Goal: Information Seeking & Learning: Learn about a topic

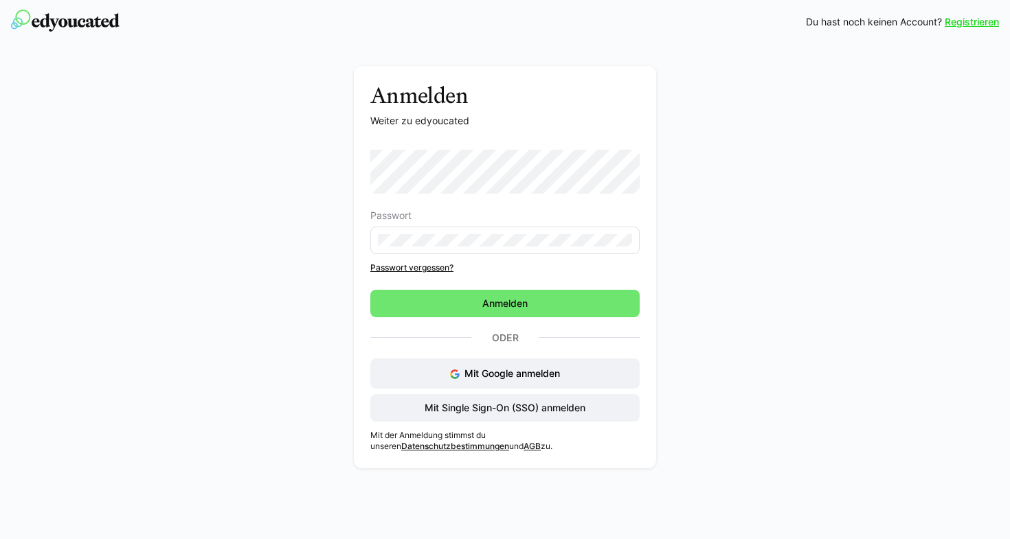
click at [234, 85] on div "Anmelden Weiter zu edyoucated Passwort Passwort vergessen? Anmelden Oder Mit Go…" at bounding box center [505, 271] width 774 height 410
click at [201, 164] on div "Anmelden Weiter zu edyoucated Passwort Passwort vergessen? Anmelden Oder Mit Go…" at bounding box center [505, 271] width 774 height 410
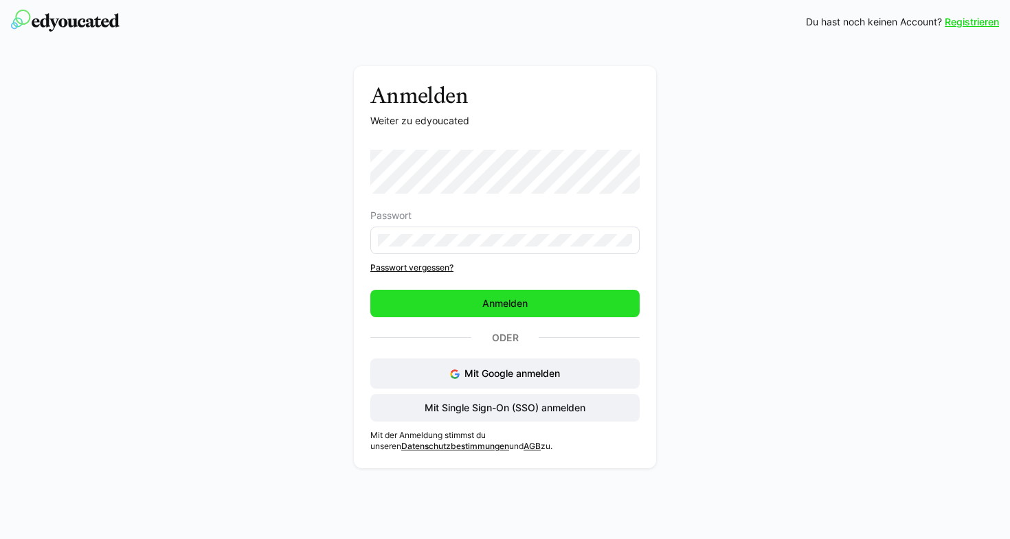
click at [528, 295] on span "Anmelden" at bounding box center [504, 303] width 269 height 27
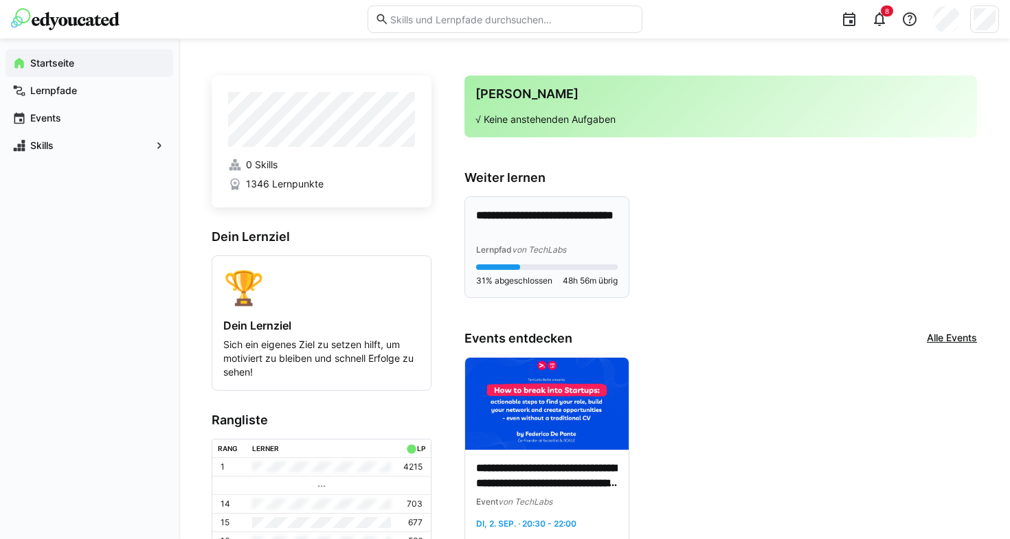
click at [564, 221] on p "**********" at bounding box center [547, 224] width 142 height 32
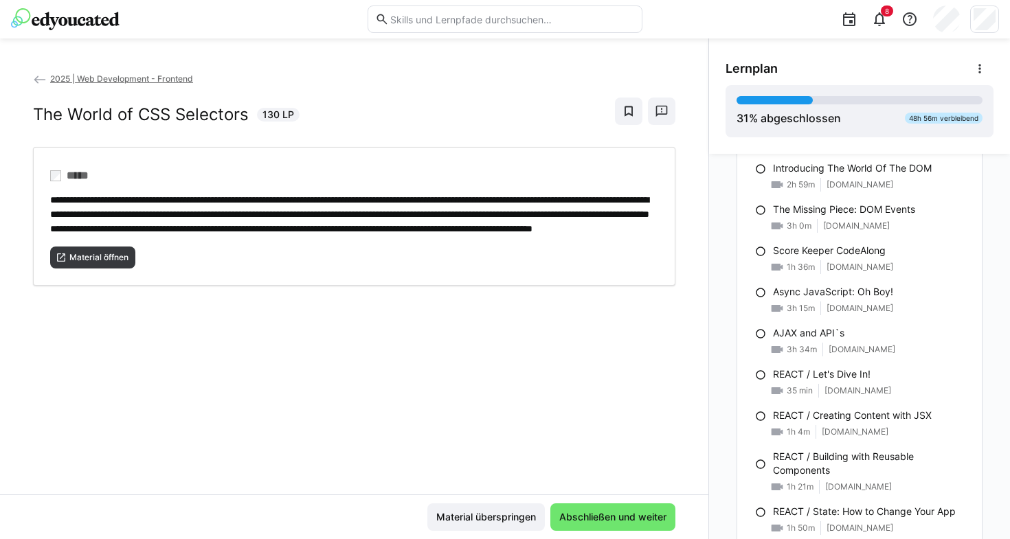
scroll to position [981, 0]
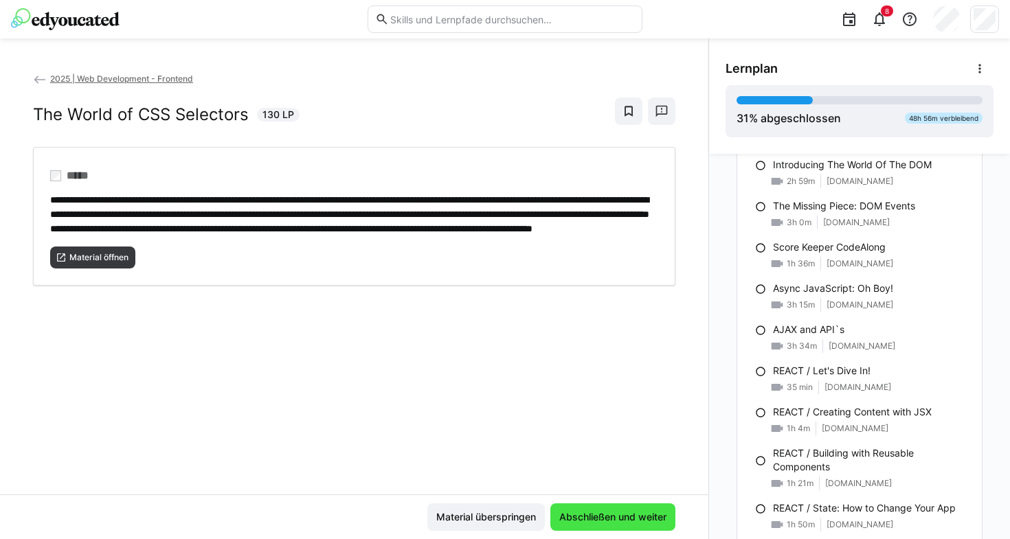
click at [574, 513] on span "Abschließen und weiter" at bounding box center [612, 518] width 111 height 14
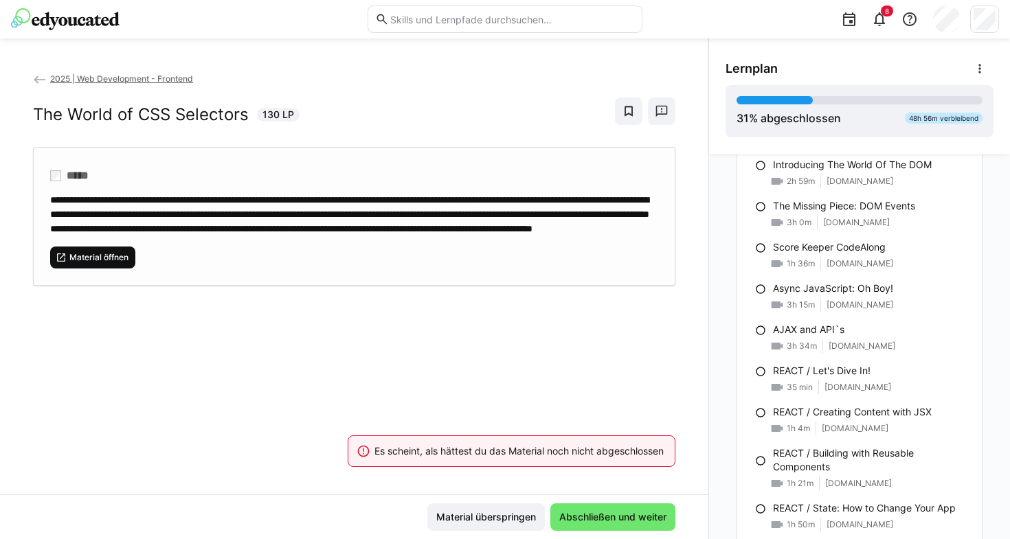
click at [103, 269] on span "Material öffnen" at bounding box center [92, 258] width 85 height 22
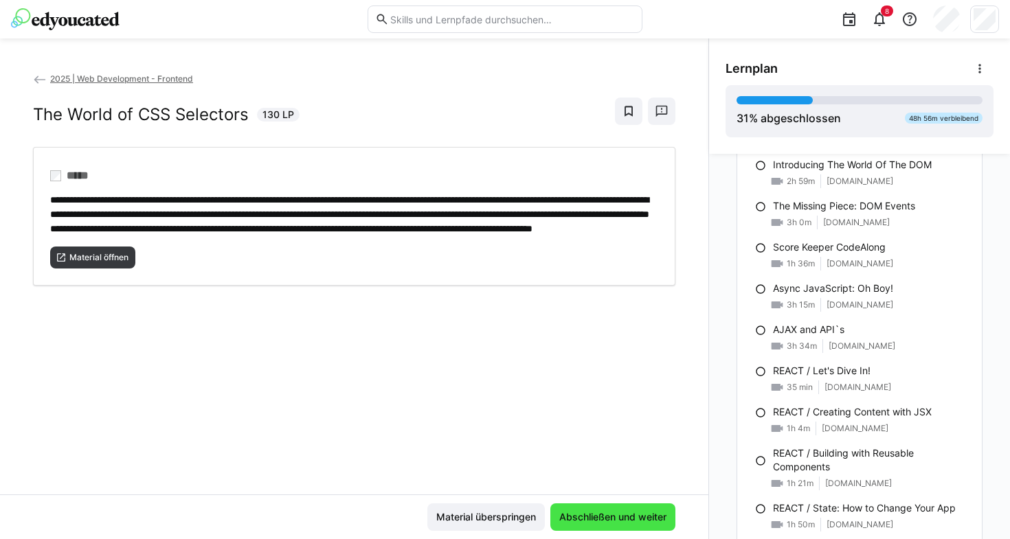
click at [577, 514] on span "Abschließen und weiter" at bounding box center [612, 518] width 111 height 14
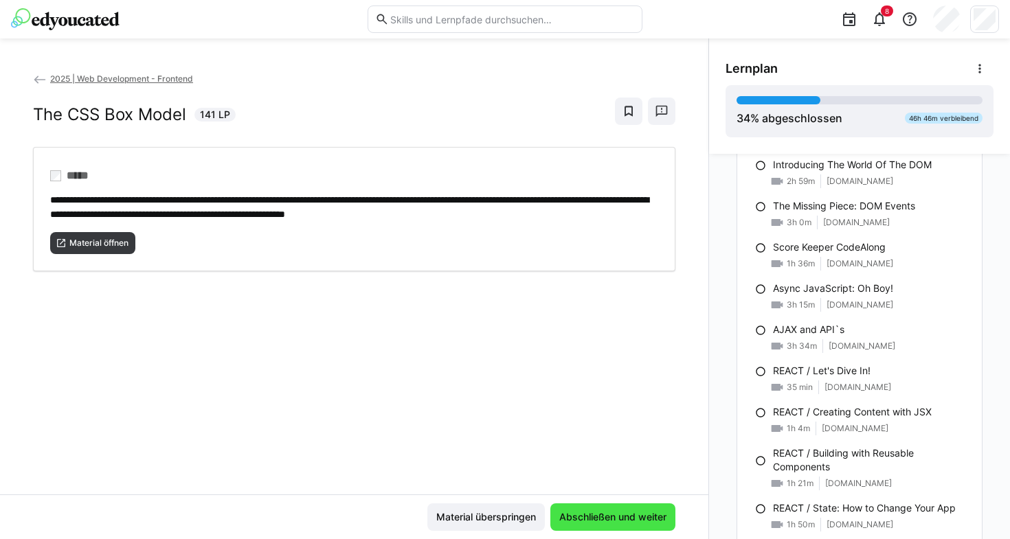
click at [590, 515] on span "Abschließen und weiter" at bounding box center [612, 518] width 111 height 14
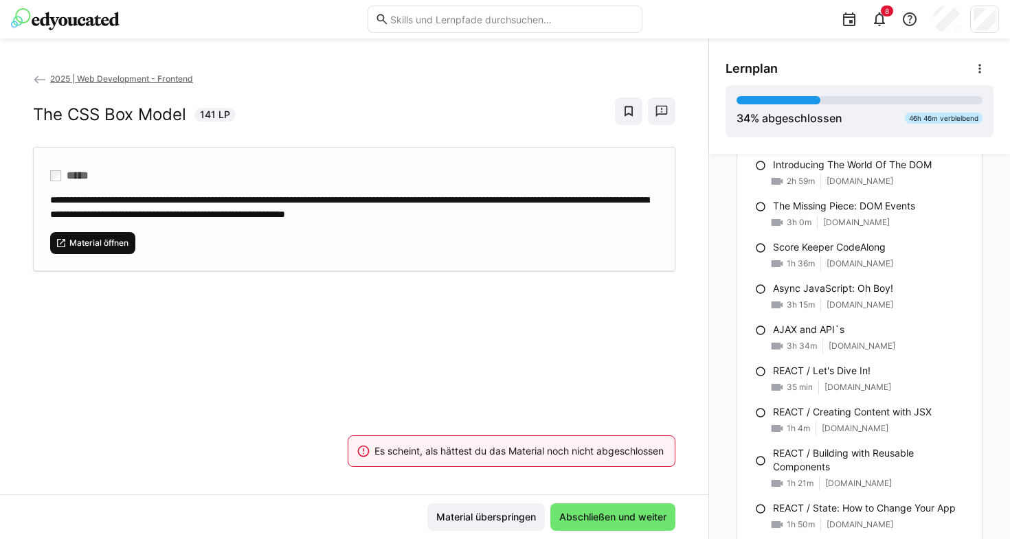
click at [84, 241] on span "Material öffnen" at bounding box center [99, 243] width 62 height 11
